Goal: Find specific page/section: Find specific page/section

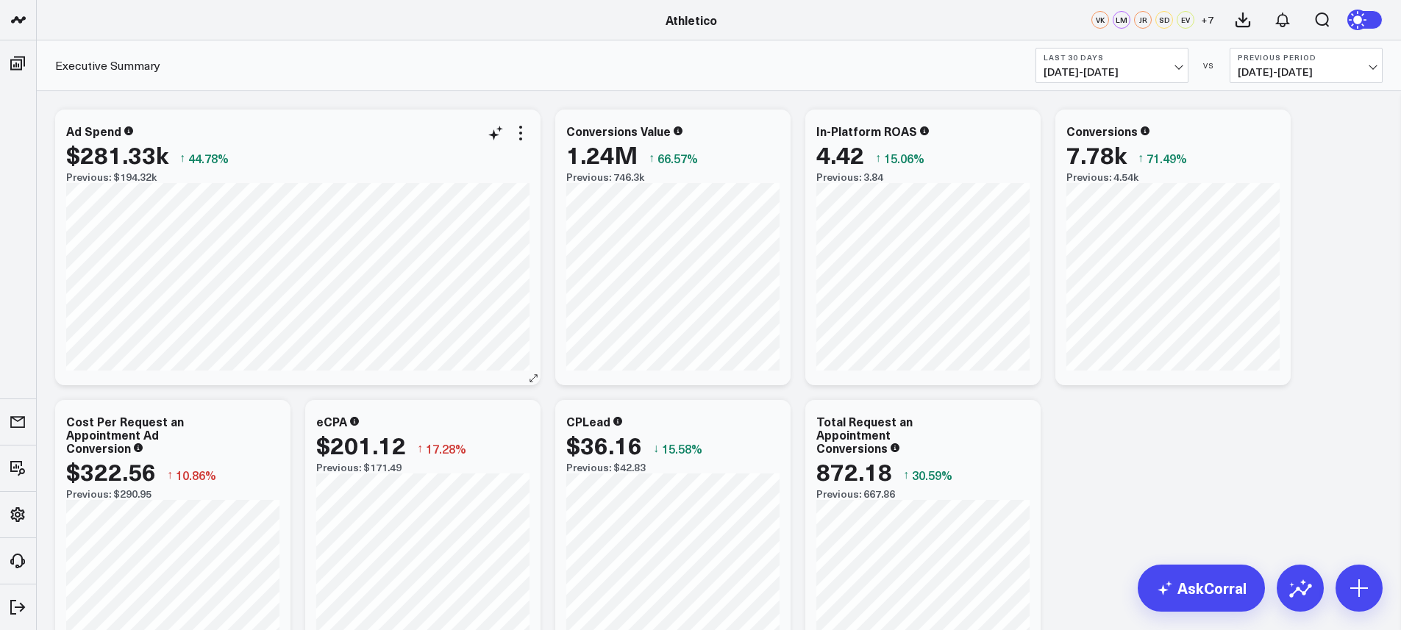
scroll to position [1, 0]
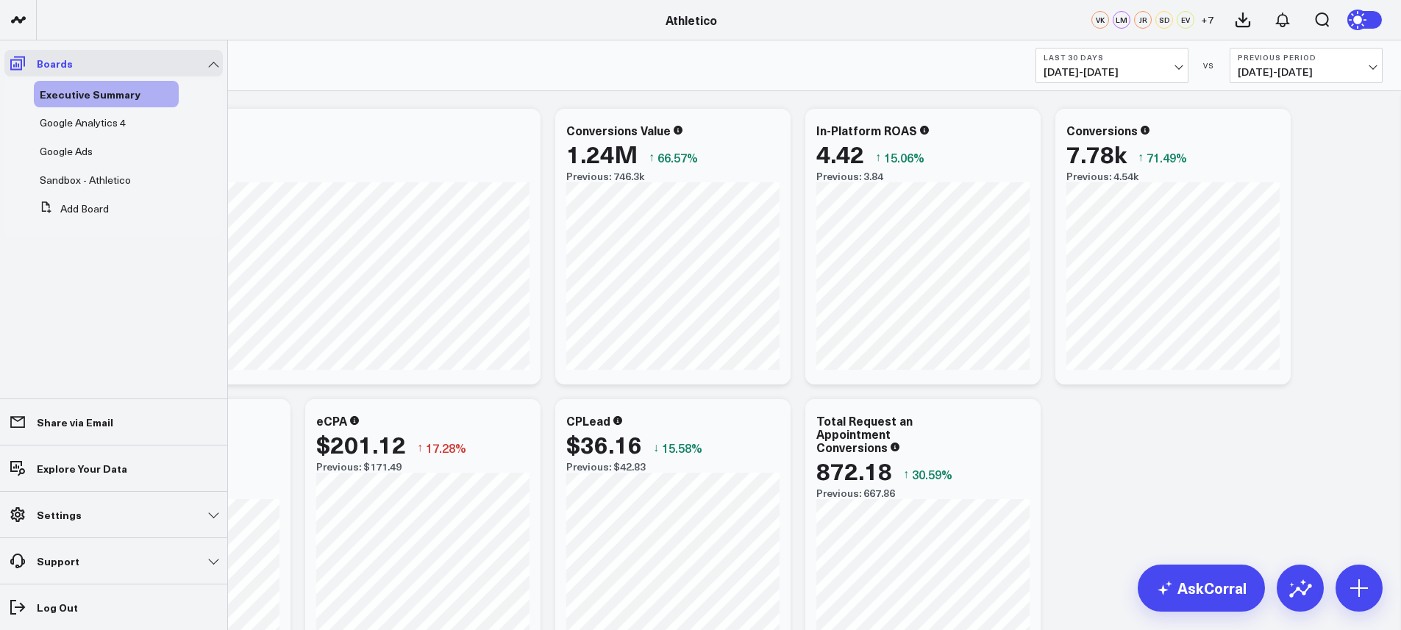
click at [5, 71] on span at bounding box center [17, 63] width 26 height 26
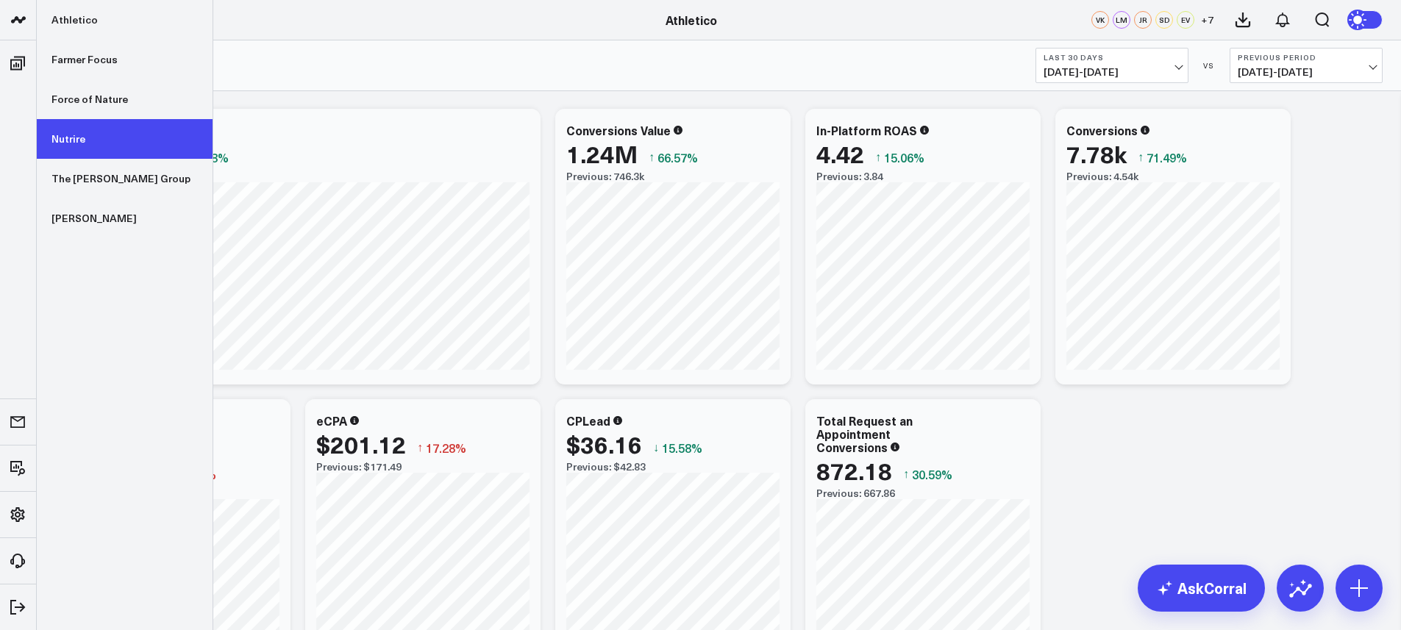
click at [79, 128] on link "Nutrire" at bounding box center [125, 139] width 176 height 40
